Goal: Information Seeking & Learning: Check status

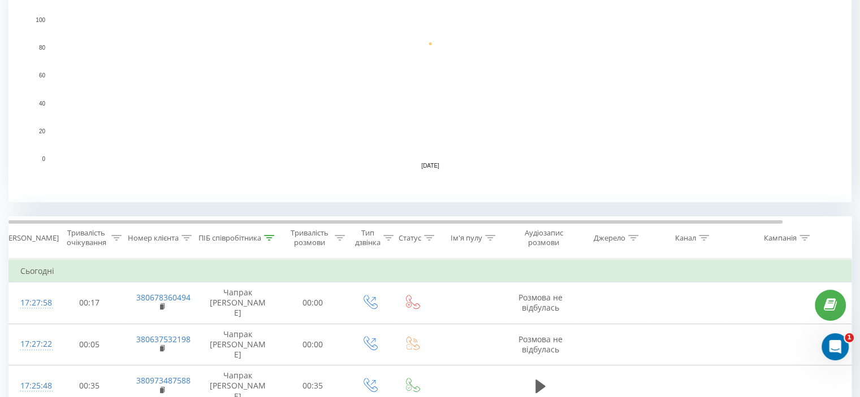
scroll to position [283, 0]
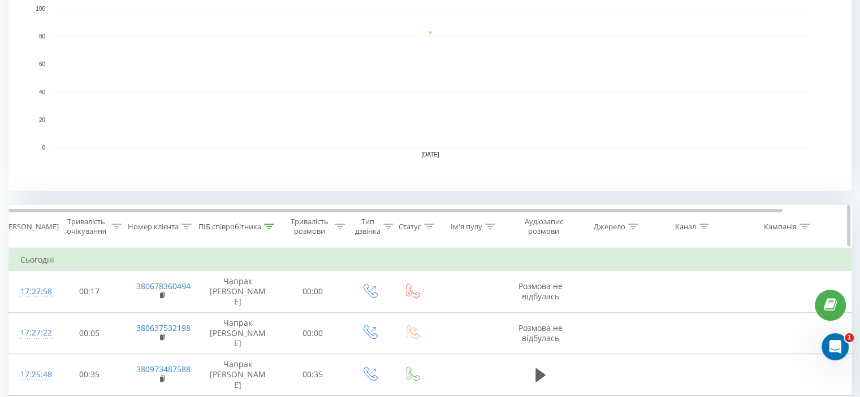
click at [273, 228] on icon at bounding box center [269, 227] width 10 height 6
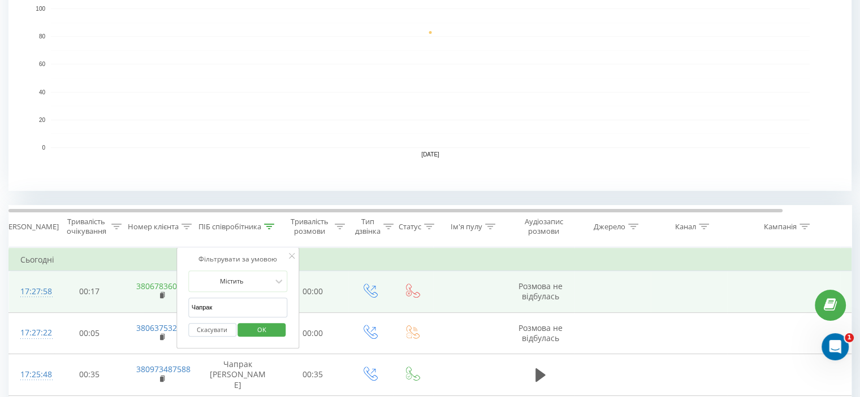
drag, startPoint x: 217, startPoint y: 306, endPoint x: 149, endPoint y: 301, distance: 67.5
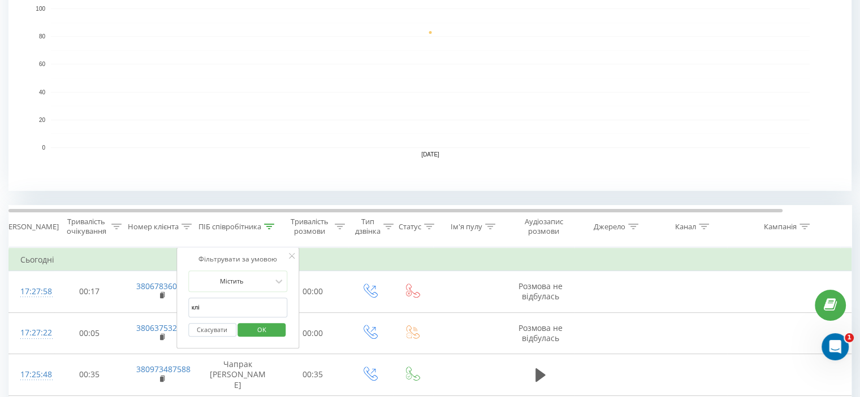
click at [244, 308] on input "клі" at bounding box center [238, 308] width 100 height 20
type input "кліменко"
click at [253, 330] on span "OK" at bounding box center [262, 330] width 32 height 18
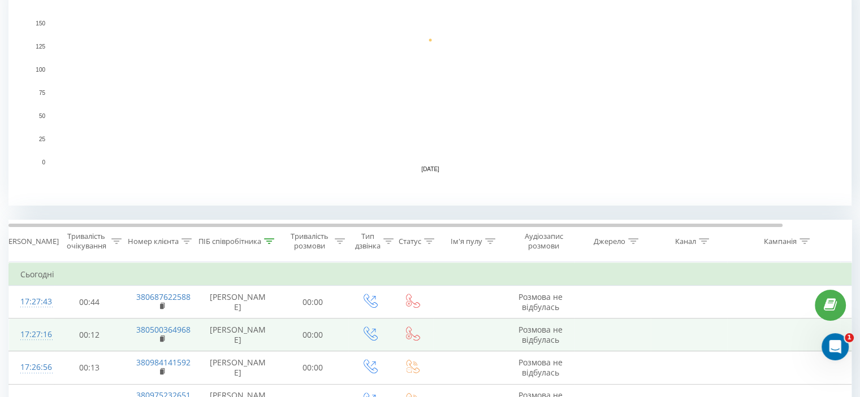
scroll to position [283, 0]
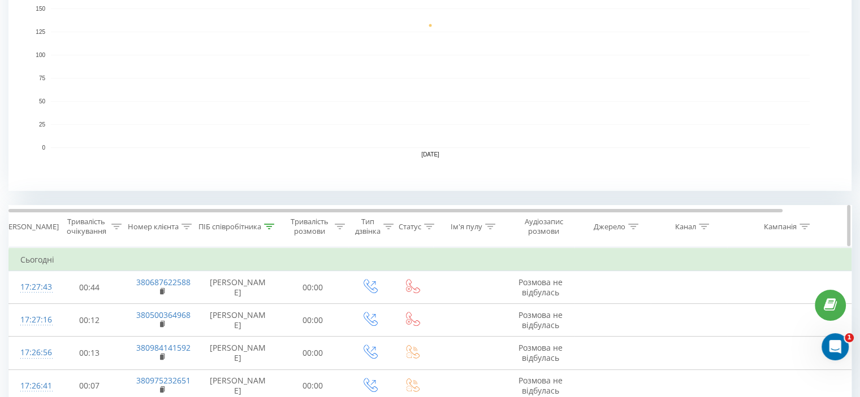
click at [269, 225] on icon at bounding box center [269, 227] width 10 height 6
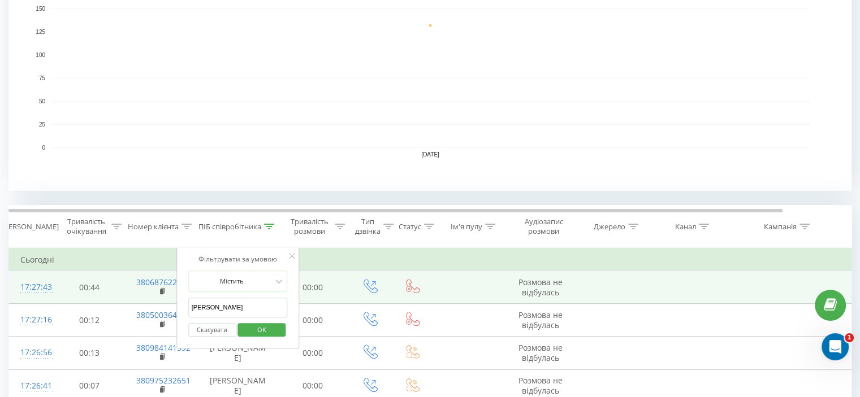
drag, startPoint x: 202, startPoint y: 312, endPoint x: 142, endPoint y: 306, distance: 60.1
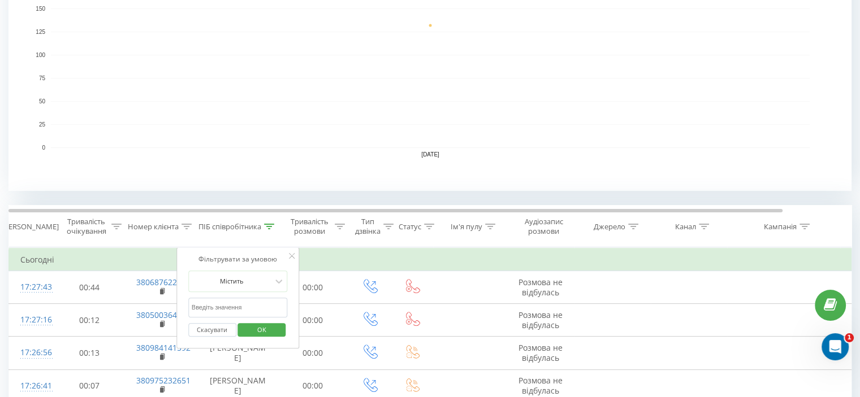
click at [220, 307] on input "text" at bounding box center [238, 308] width 100 height 20
type input "борщовська"
click at [253, 323] on span "OK" at bounding box center [262, 330] width 32 height 18
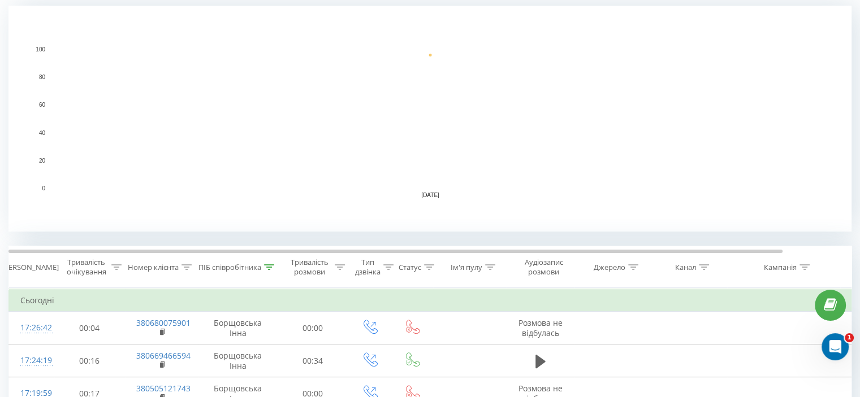
scroll to position [226, 0]
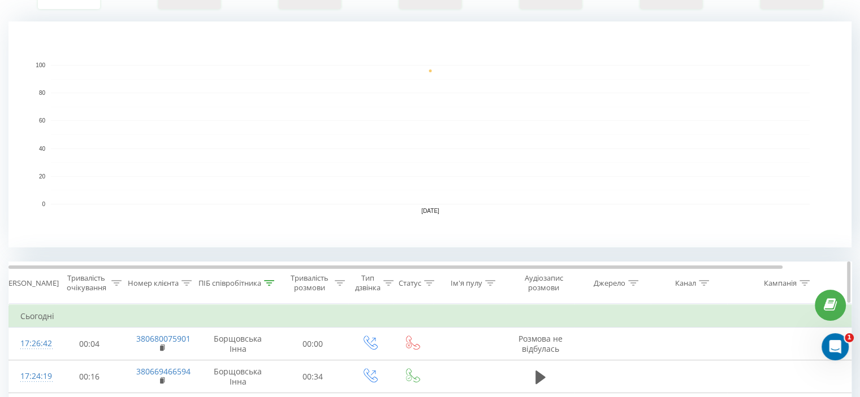
click at [267, 281] on icon at bounding box center [269, 283] width 10 height 6
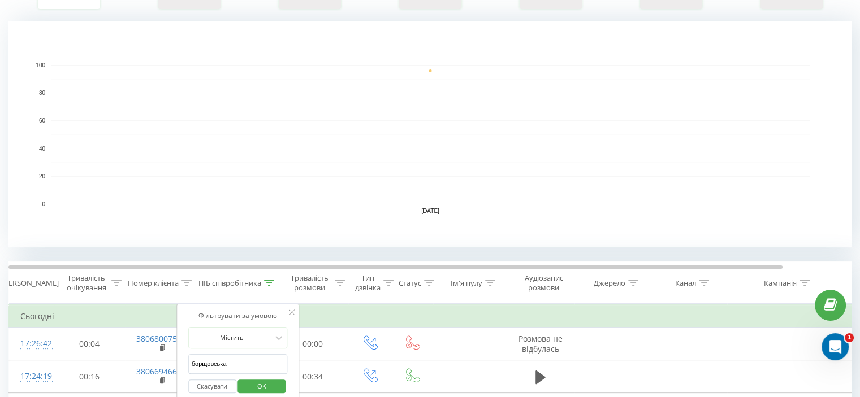
drag, startPoint x: 217, startPoint y: 363, endPoint x: 185, endPoint y: 363, distance: 31.7
click at [187, 363] on div "Фільтрувати за умовою Містить борщовська Скасувати OK" at bounding box center [237, 355] width 123 height 102
type input "шаш"
click at [267, 387] on span "OK" at bounding box center [262, 387] width 32 height 18
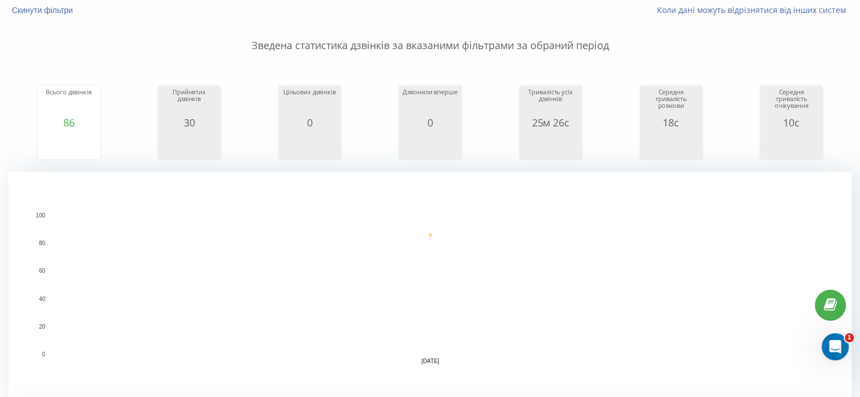
scroll to position [283, 0]
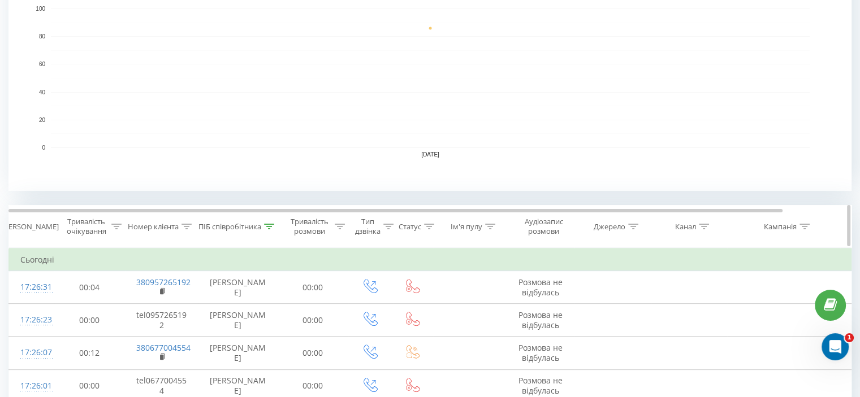
click at [265, 224] on icon at bounding box center [269, 227] width 10 height 6
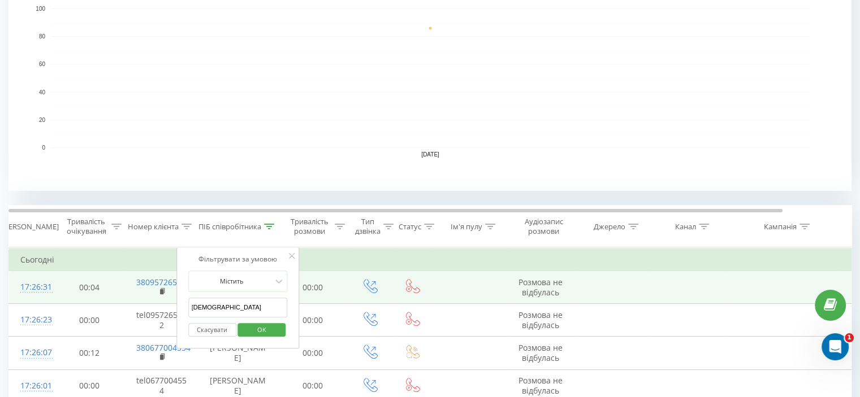
drag, startPoint x: 203, startPoint y: 307, endPoint x: 175, endPoint y: 305, distance: 28.4
click at [178, 306] on div "Фільтрувати за умовою Містить шаш Скасувати OK" at bounding box center [237, 299] width 123 height 102
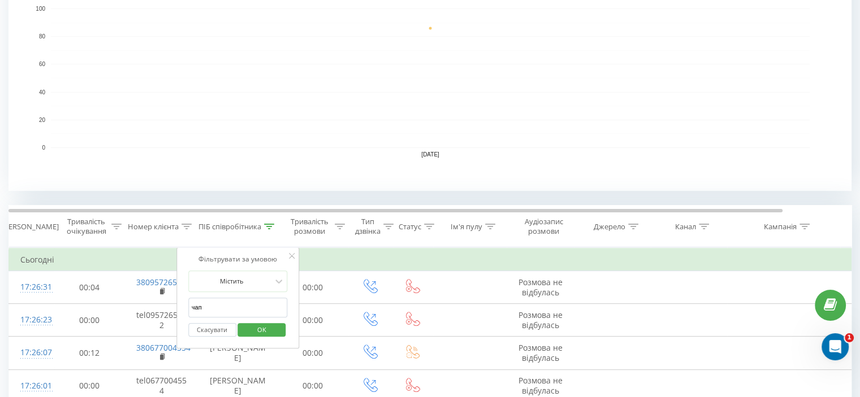
type input "Чапрак"
click at [269, 333] on span "OK" at bounding box center [262, 330] width 32 height 18
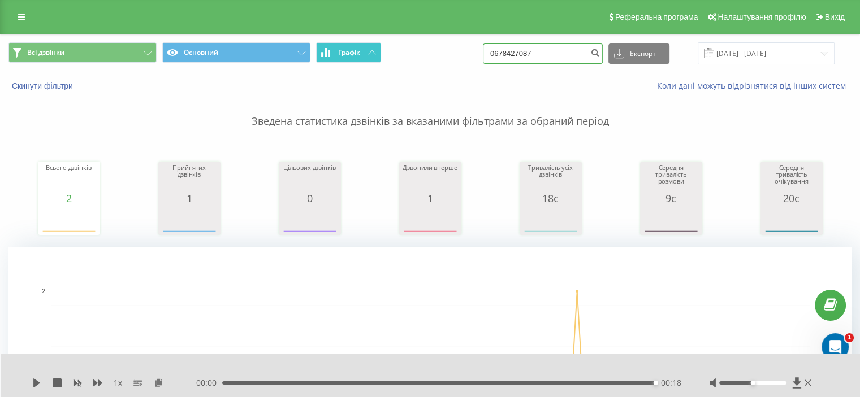
drag, startPoint x: 555, startPoint y: 56, endPoint x: 371, endPoint y: 47, distance: 184.5
click at [384, 50] on div "Всі дзвінки Основний Графік 0678427087 Експорт .csv .xls .xlsx 21.05.2025 - 21.…" at bounding box center [429, 53] width 843 height 22
paste input "0972446969"
type input "0972446969"
click at [600, 55] on icon "submit" at bounding box center [595, 51] width 10 height 7
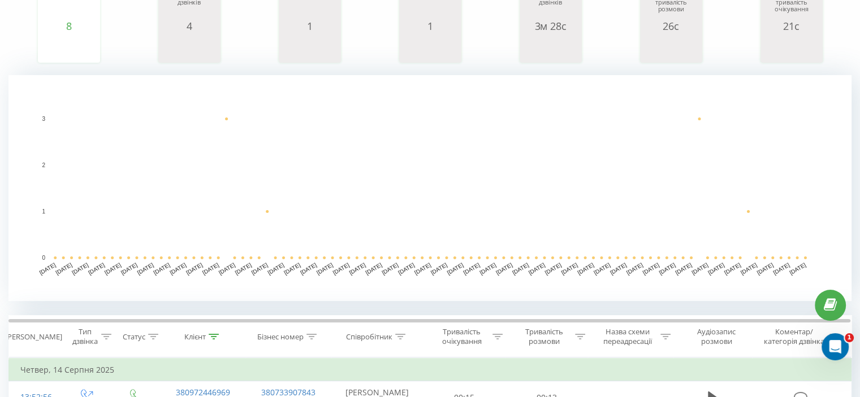
scroll to position [283, 0]
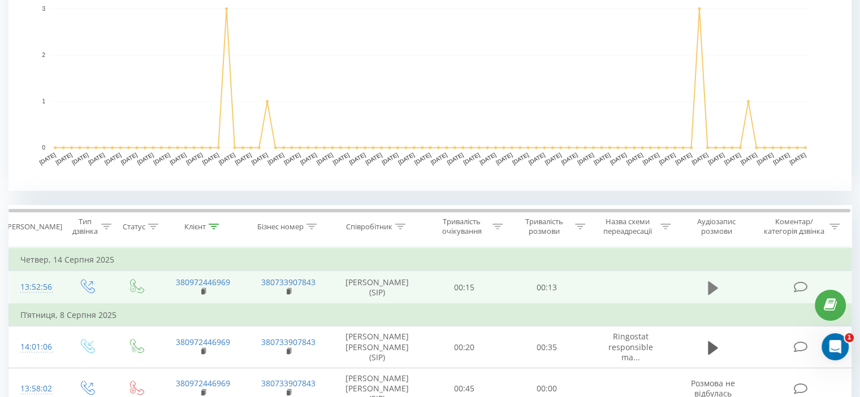
click at [715, 286] on icon at bounding box center [713, 288] width 10 height 16
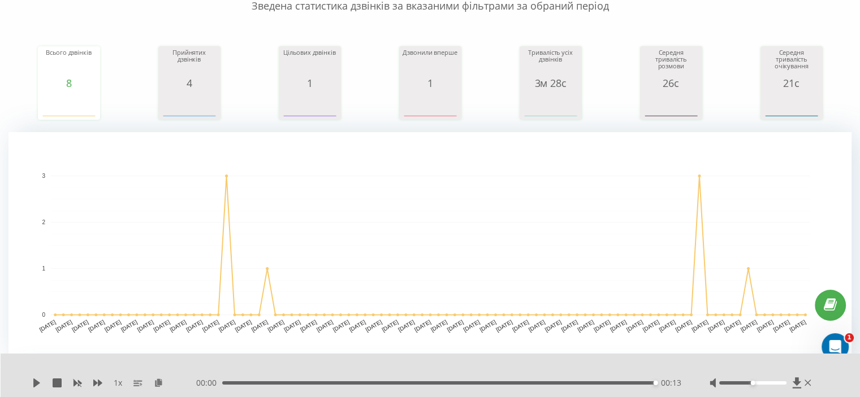
scroll to position [0, 0]
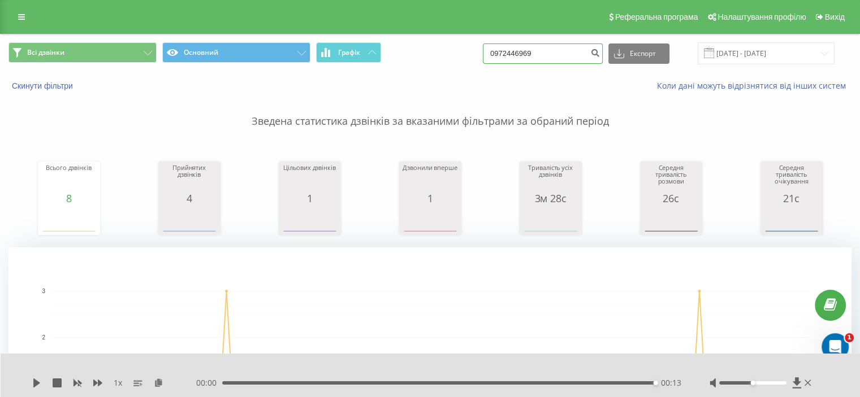
drag, startPoint x: 556, startPoint y: 49, endPoint x: 437, endPoint y: 47, distance: 119.3
click at [441, 48] on div "Всі дзвінки Основний Графік 0972446969 Експорт .csv .xls .xlsx [DATE] - [DATE]" at bounding box center [429, 53] width 843 height 22
paste input "0676255281"
type input "0676255281"
click at [600, 57] on button "submit" at bounding box center [594, 54] width 15 height 20
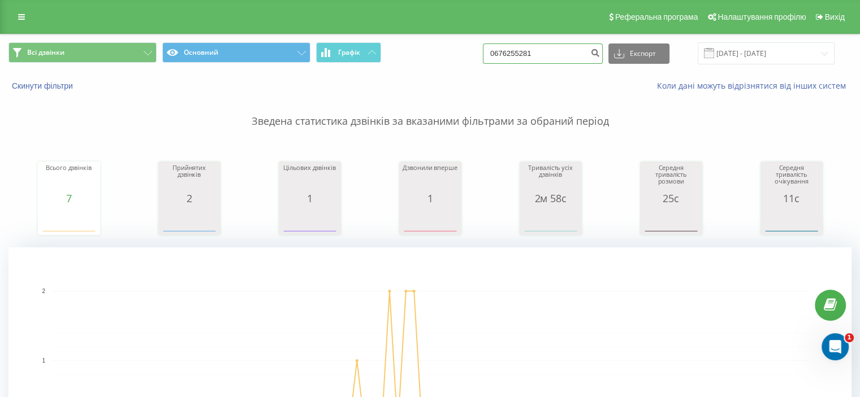
drag, startPoint x: 554, startPoint y: 56, endPoint x: 408, endPoint y: 38, distance: 146.9
click at [427, 41] on div "Всі дзвінки Основний Графік 0676255281 Експорт .csv .xls .xlsx 21.05.2025 - 21.…" at bounding box center [430, 53] width 859 height 38
paste input "0638691400"
type input "0638691400"
click at [600, 51] on icon "submit" at bounding box center [595, 51] width 10 height 7
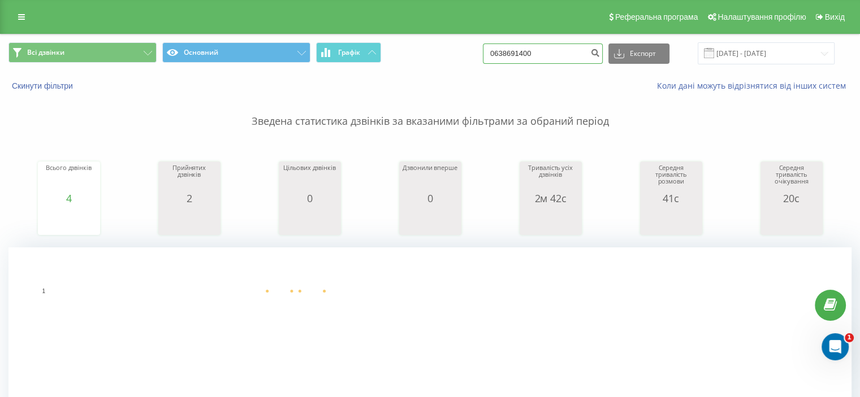
drag, startPoint x: 553, startPoint y: 60, endPoint x: 408, endPoint y: 44, distance: 146.3
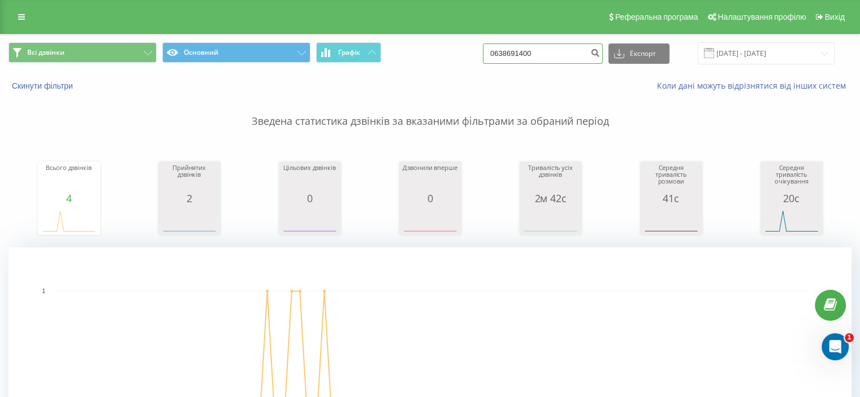
click at [412, 47] on div "Всі дзвінки Основний Графік 0638691400 Експорт .csv .xls .xlsx 21.05.2025 - 21.…" at bounding box center [429, 53] width 843 height 22
paste input "0930935126"
type input "0930935126"
click at [600, 55] on icon "submit" at bounding box center [595, 51] width 10 height 7
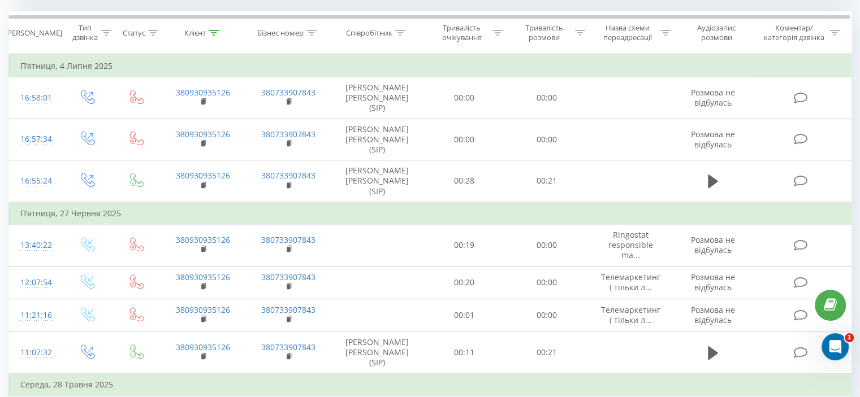
scroll to position [509, 0]
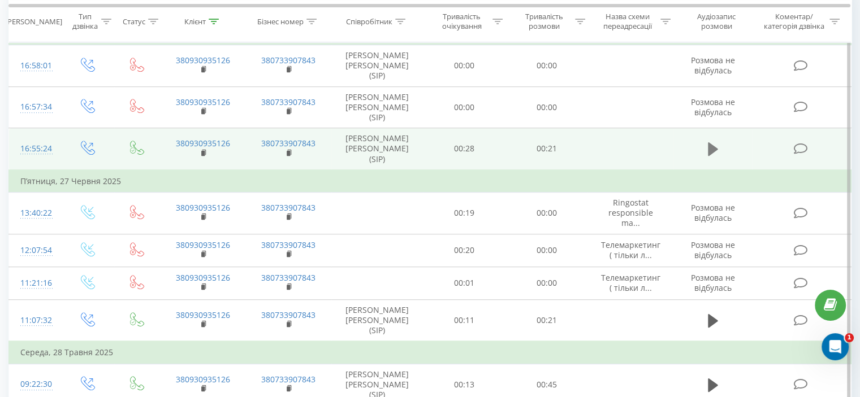
click at [712, 142] on icon at bounding box center [713, 149] width 10 height 14
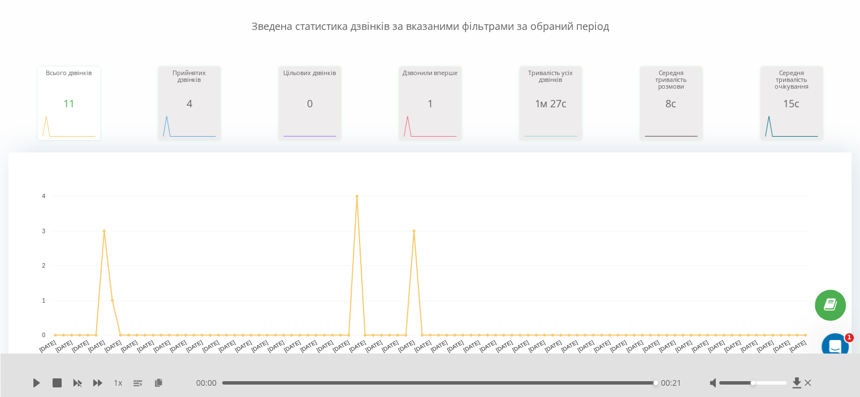
scroll to position [0, 0]
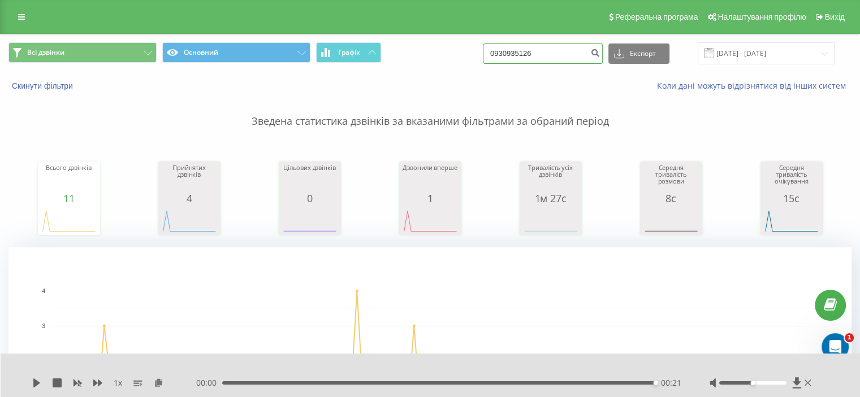
drag, startPoint x: 560, startPoint y: 55, endPoint x: 468, endPoint y: 47, distance: 92.5
click at [469, 47] on div "Всі дзвінки Основний Графік 0930935126 Експорт .csv .xls .xlsx [DATE] - [DATE]" at bounding box center [429, 53] width 843 height 22
paste input "[PHONE_NUMBER]"
click at [550, 56] on input "[PHONE_NUMBER]" at bounding box center [543, 54] width 120 height 20
click at [539, 51] on input "(097) 701 1189" at bounding box center [543, 54] width 120 height 20
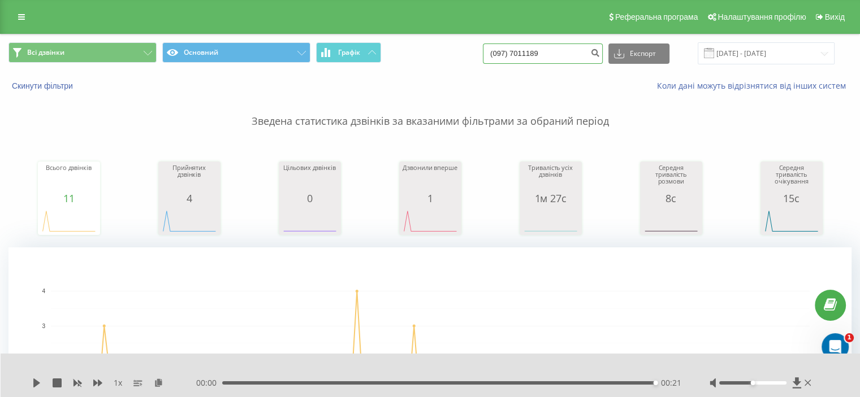
click at [526, 50] on input "(097) 7011189" at bounding box center [543, 54] width 120 height 20
click at [508, 53] on input "(0977011189" at bounding box center [543, 54] width 120 height 20
type input "0977011189"
click at [600, 55] on icon "submit" at bounding box center [595, 51] width 10 height 7
